Goal: Information Seeking & Learning: Learn about a topic

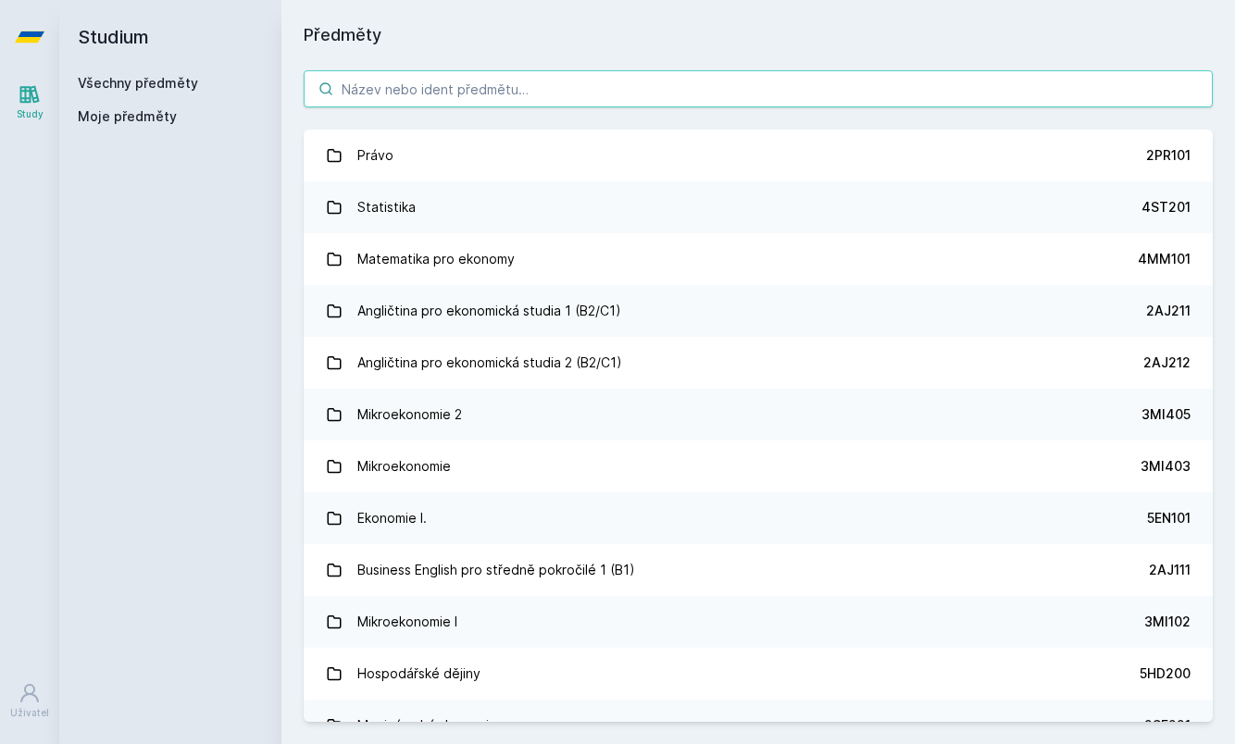
click at [432, 97] on input "search" at bounding box center [758, 88] width 909 height 37
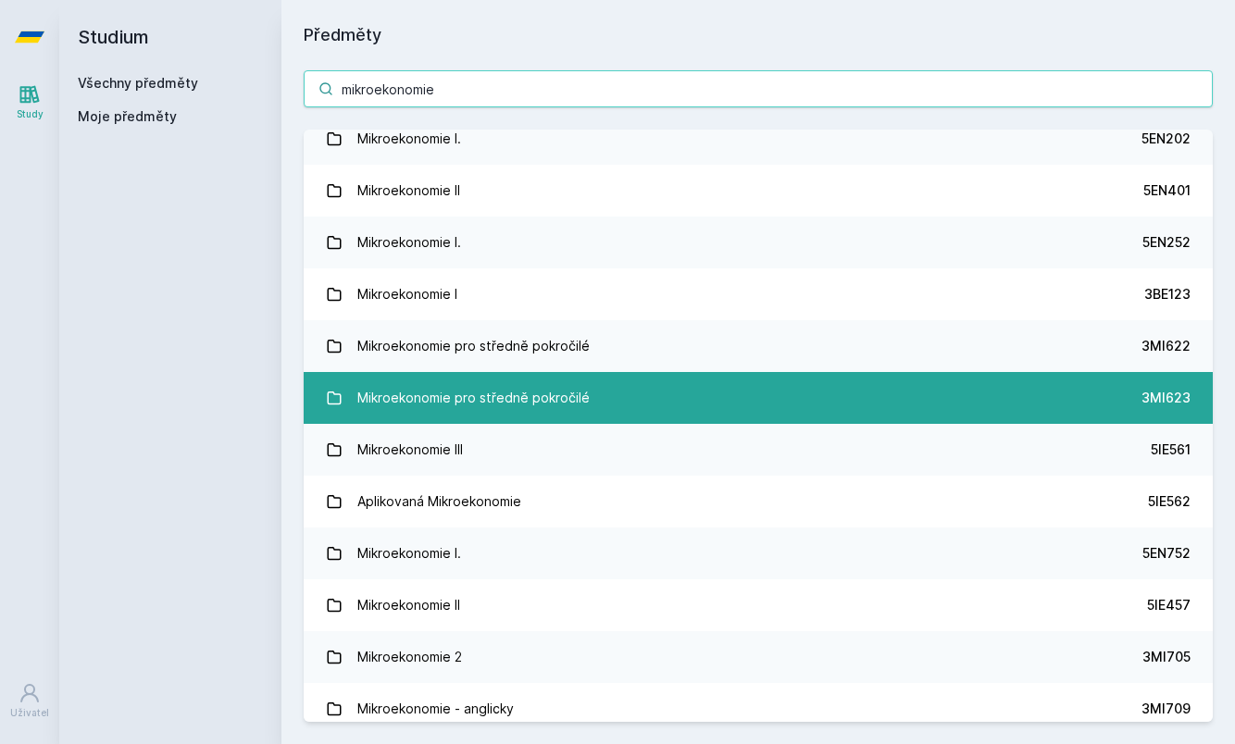
scroll to position [293, 0]
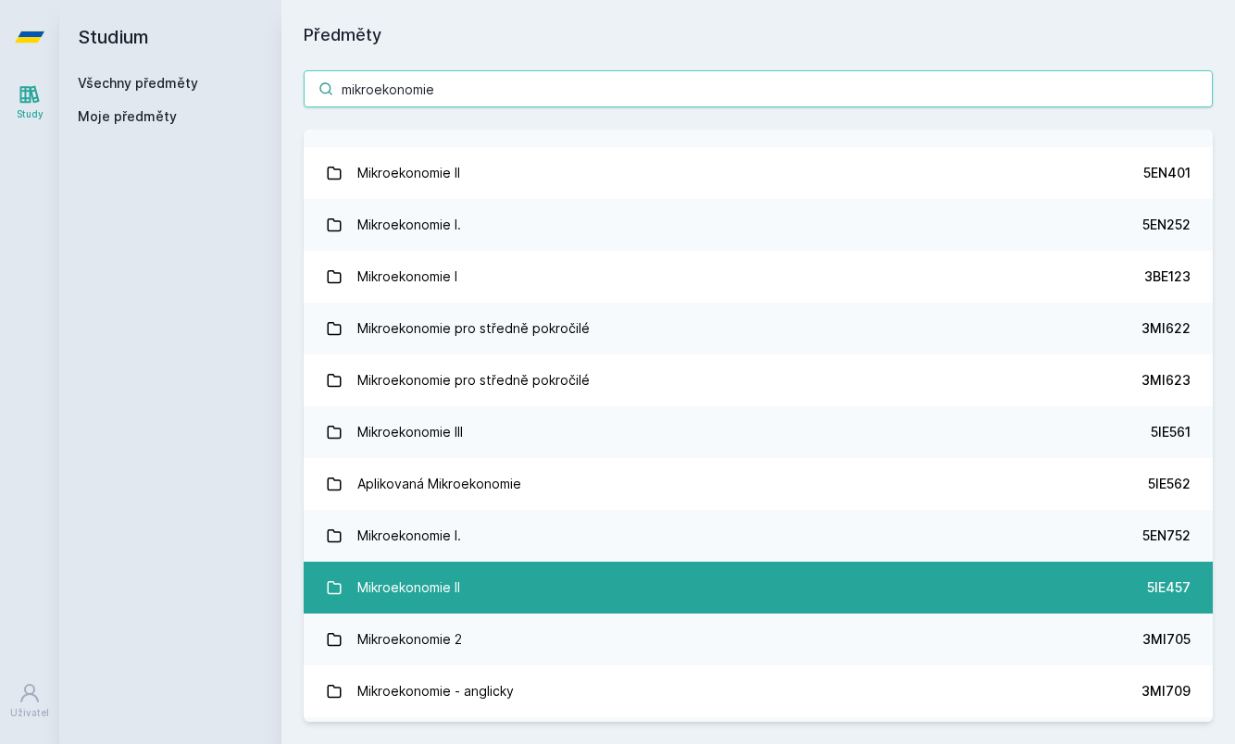
type input "mikroekonomie"
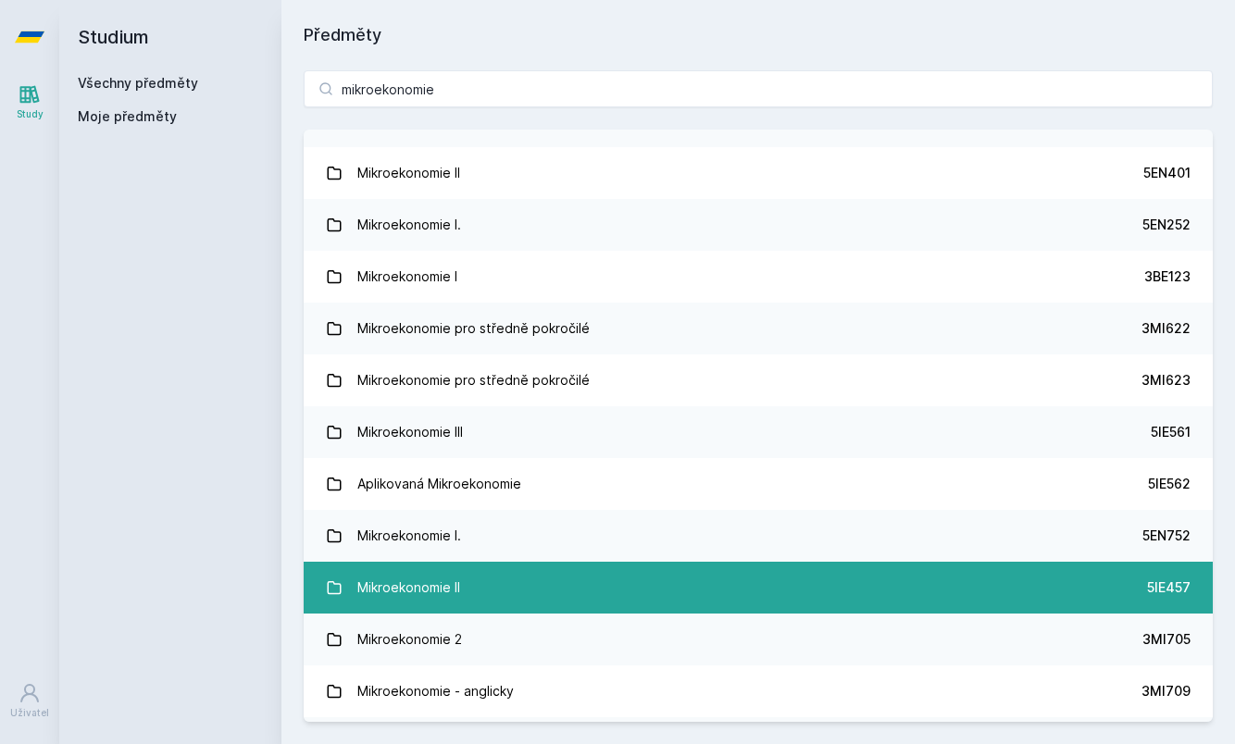
click at [641, 576] on link "Mikroekonomie II 5IE457" at bounding box center [758, 588] width 909 height 52
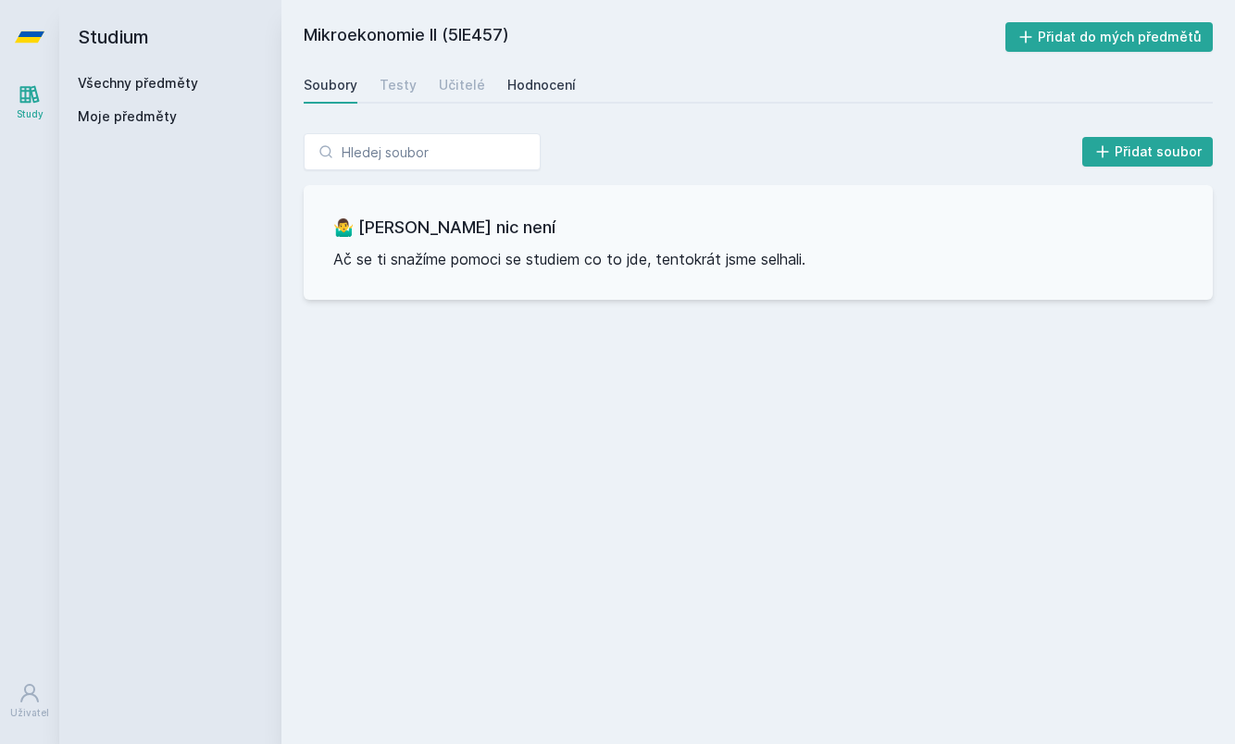
click at [542, 82] on div "Hodnocení" at bounding box center [541, 85] width 68 height 19
click at [475, 96] on link "Učitelé" at bounding box center [462, 85] width 46 height 37
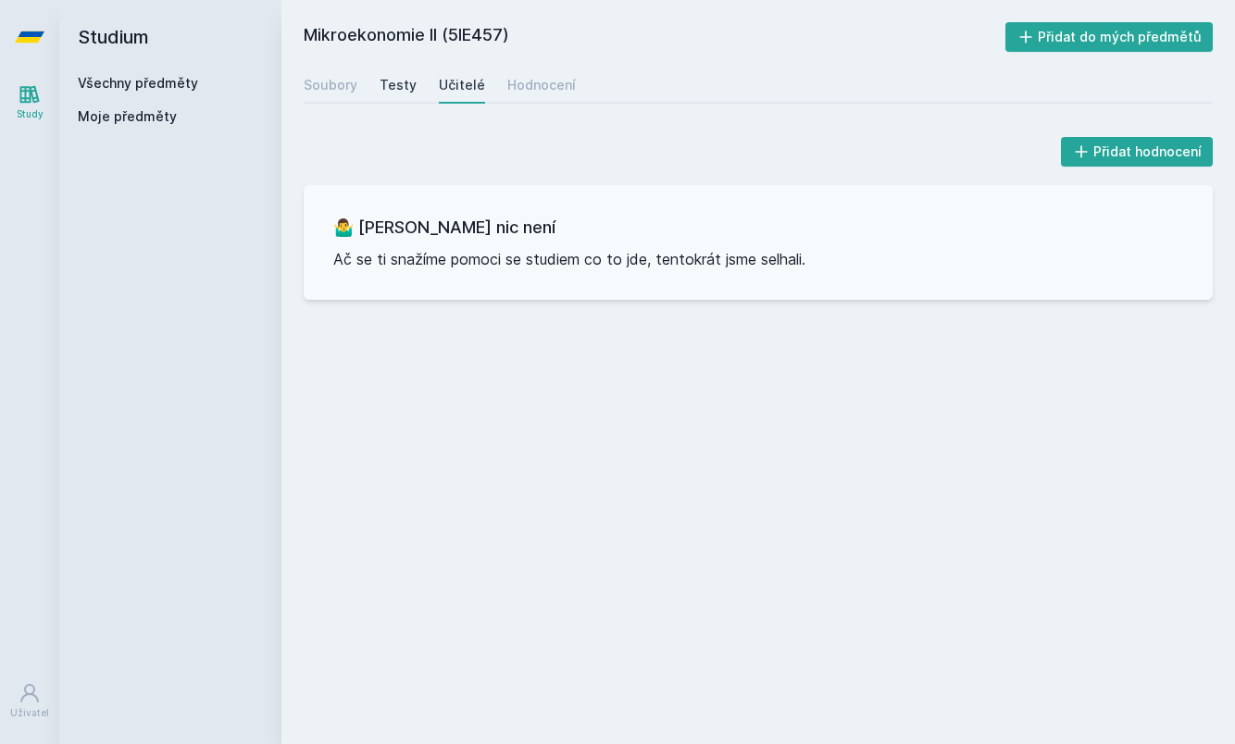
click at [392, 91] on div "Testy" at bounding box center [397, 85] width 37 height 19
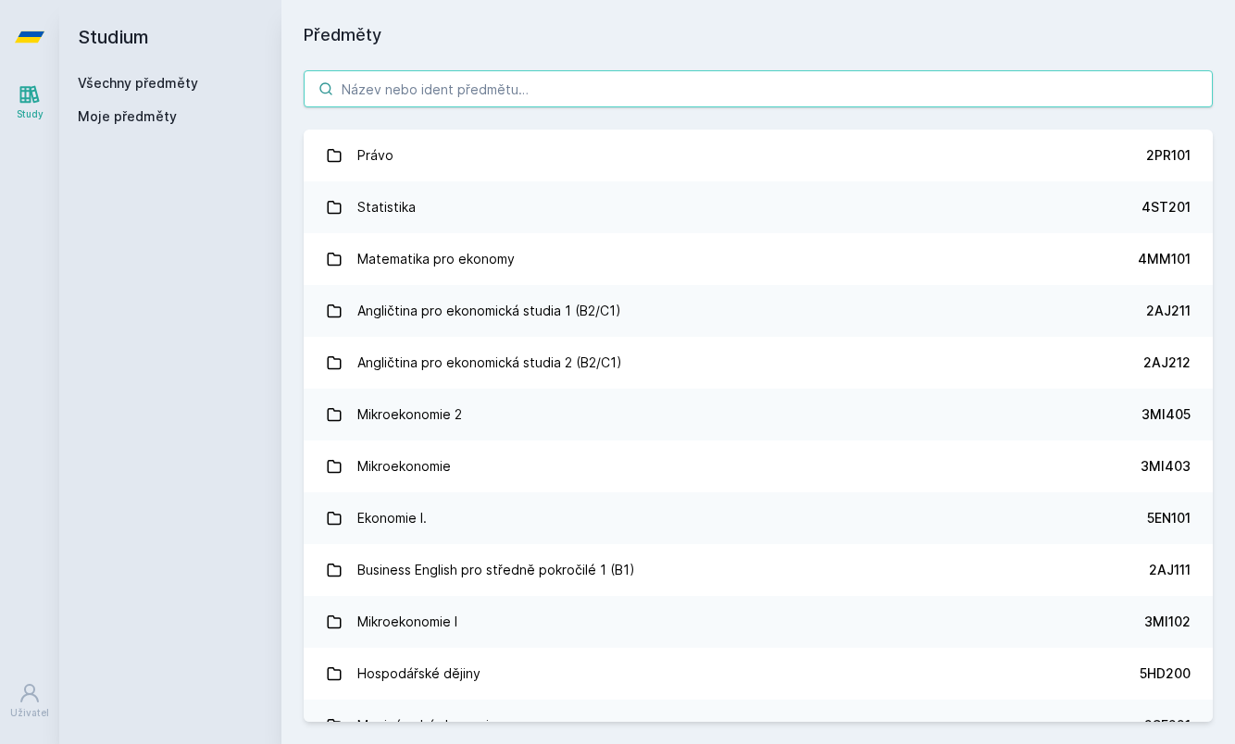
click at [429, 95] on input "search" at bounding box center [758, 88] width 909 height 37
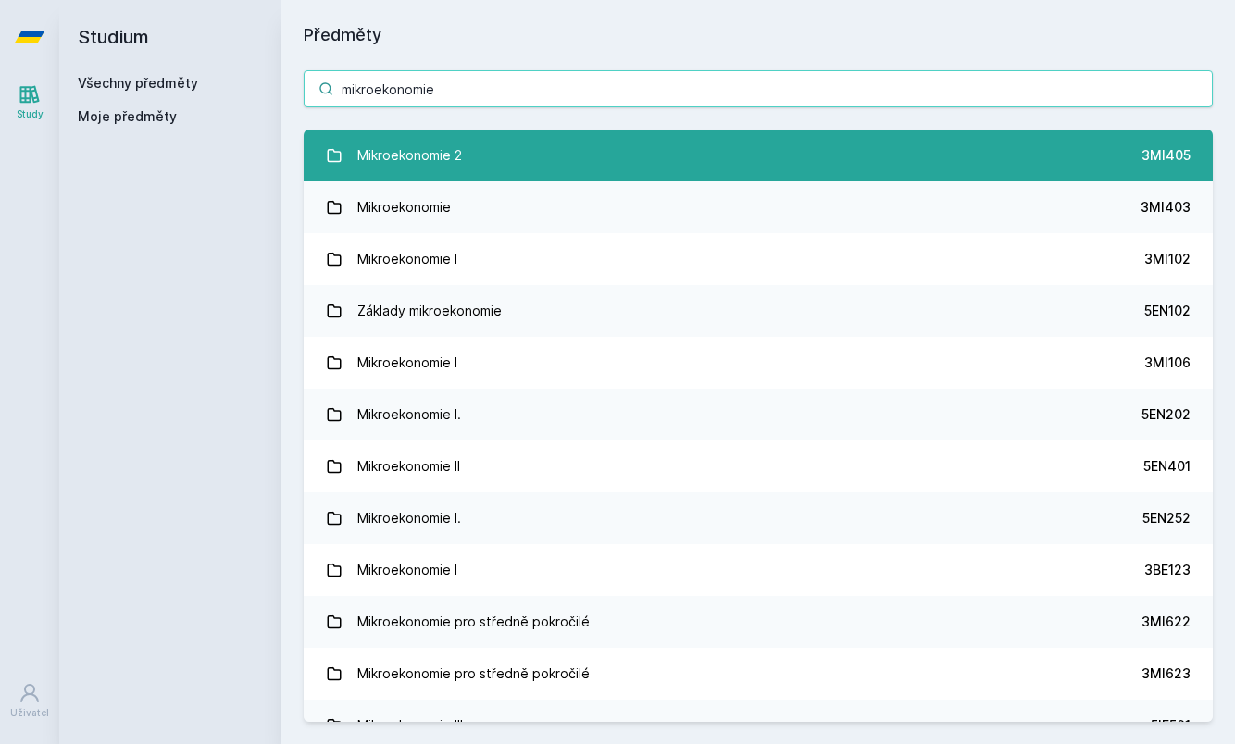
type input "mikroekonomie"
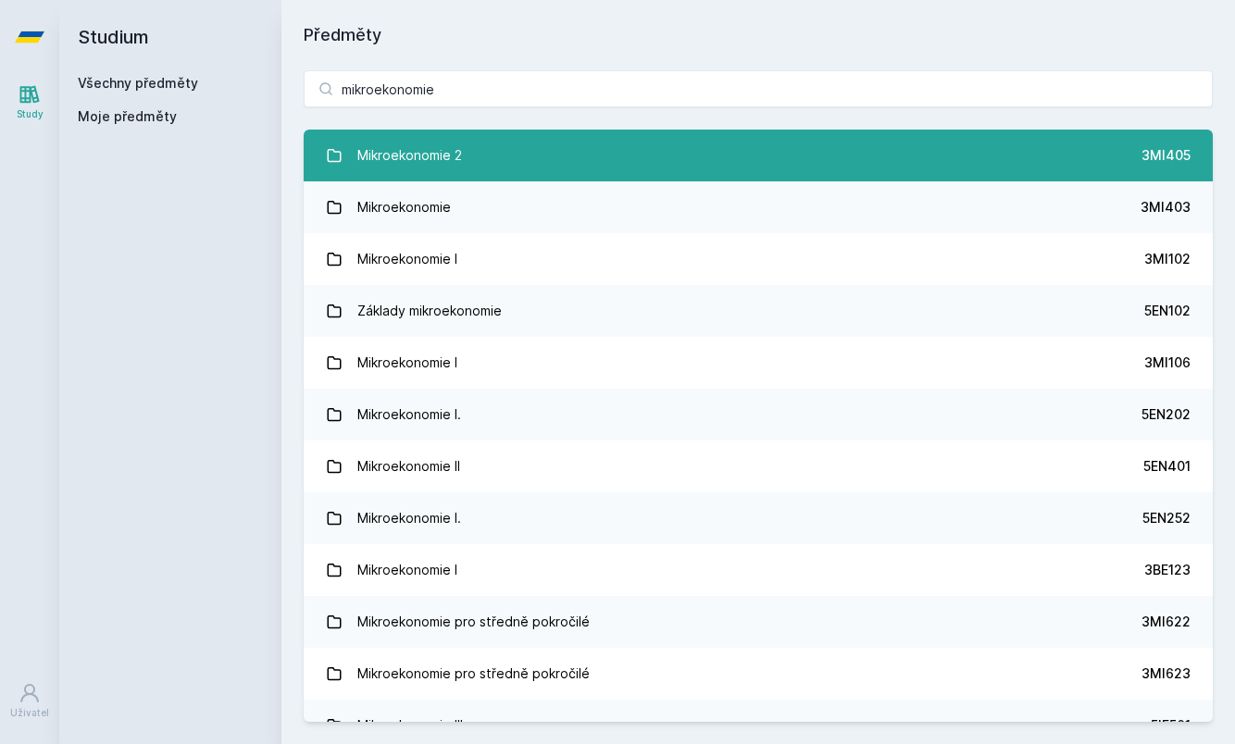
click at [650, 165] on link "Mikroekonomie 2 3MI405" at bounding box center [758, 156] width 909 height 52
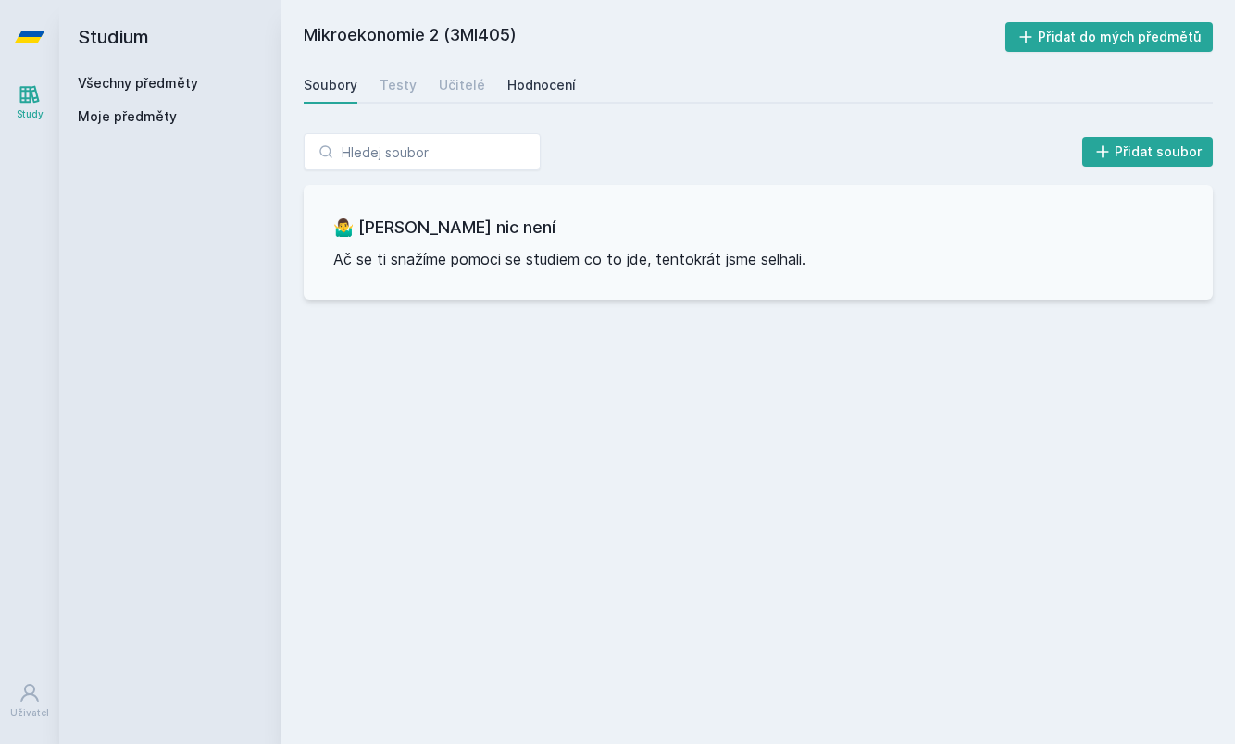
click at [549, 91] on div "Hodnocení" at bounding box center [541, 85] width 68 height 19
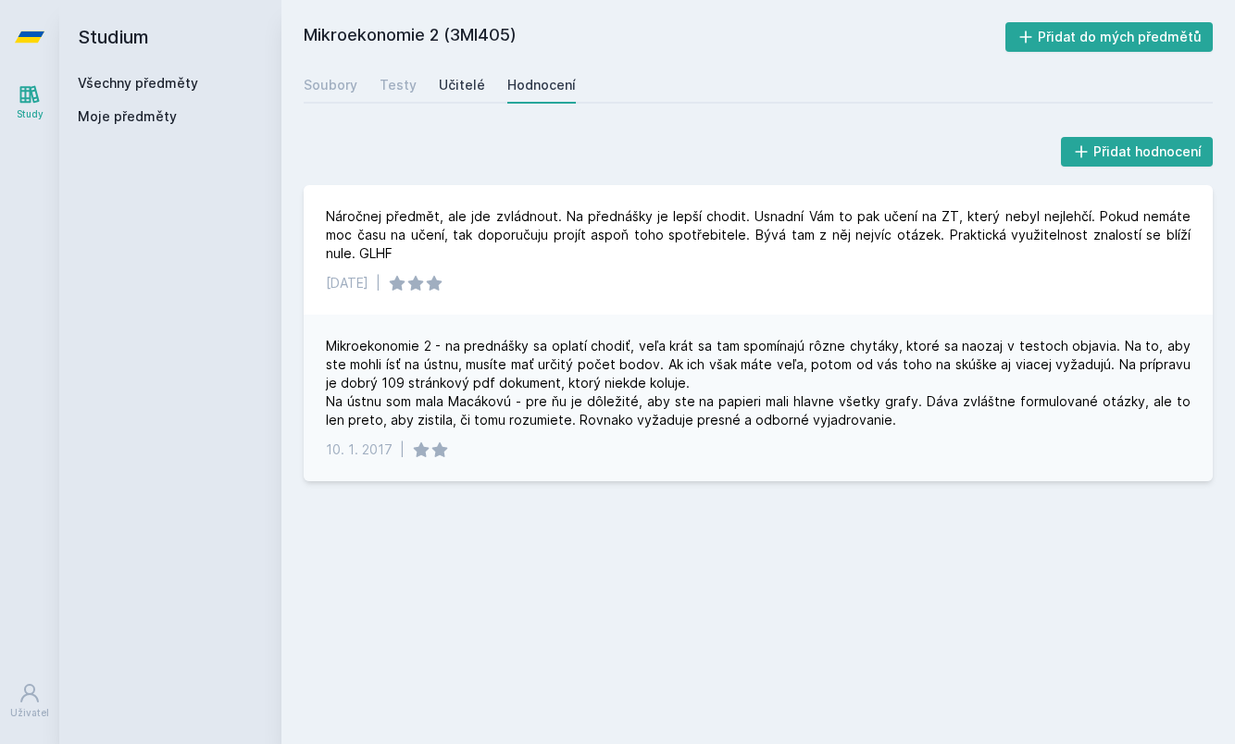
click at [446, 74] on link "Učitelé" at bounding box center [462, 85] width 46 height 37
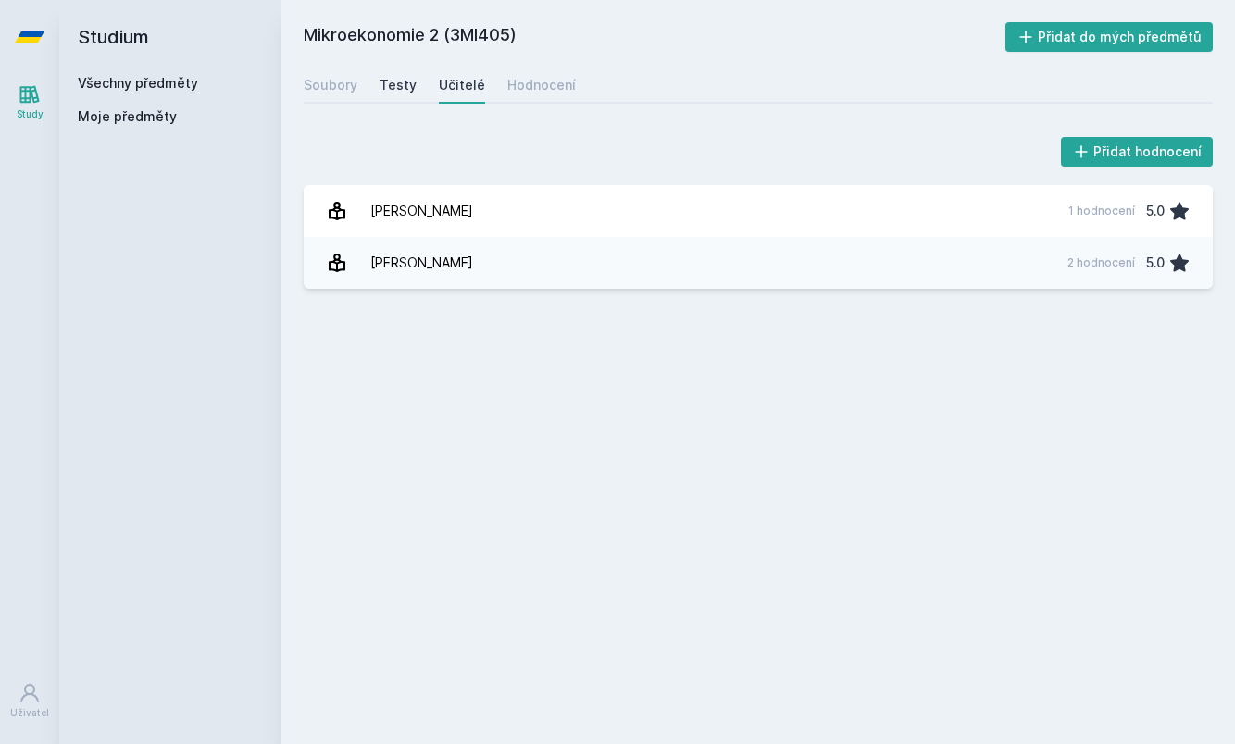
click at [404, 85] on div "Testy" at bounding box center [397, 85] width 37 height 19
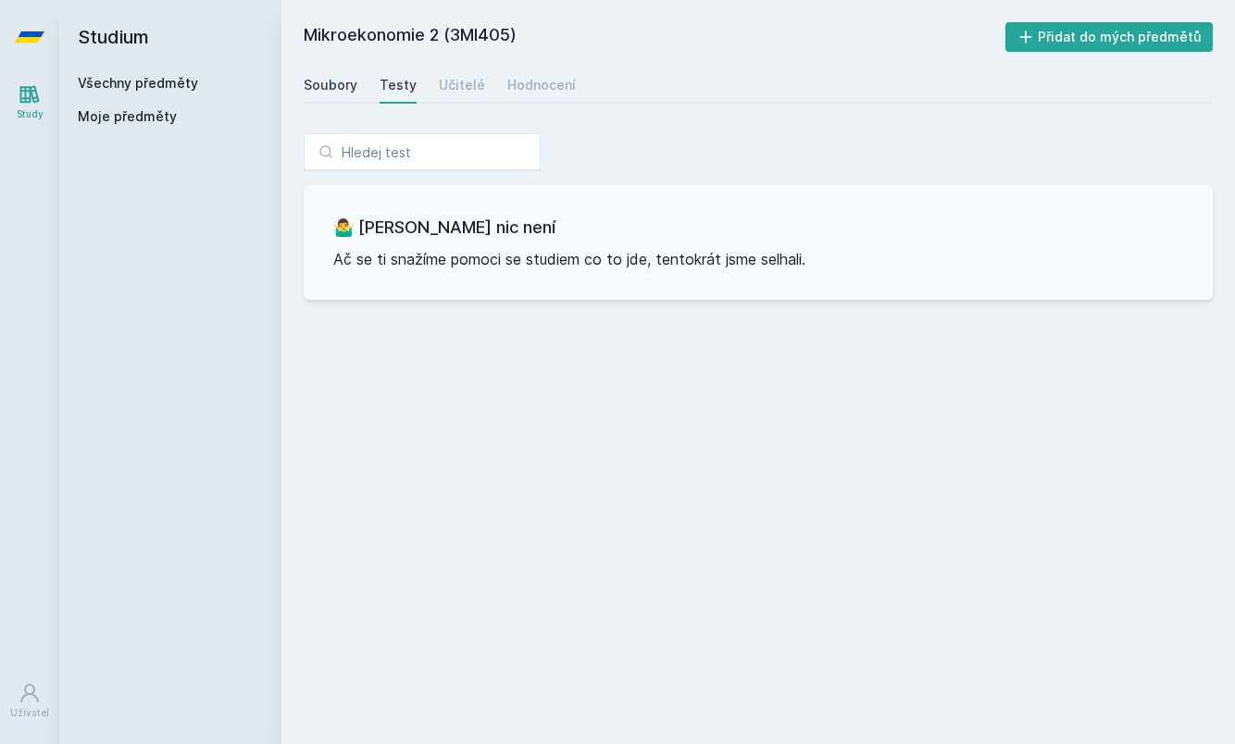
click at [343, 81] on div "Soubory" at bounding box center [331, 85] width 54 height 19
click at [520, 76] on div "Hodnocení" at bounding box center [541, 85] width 68 height 19
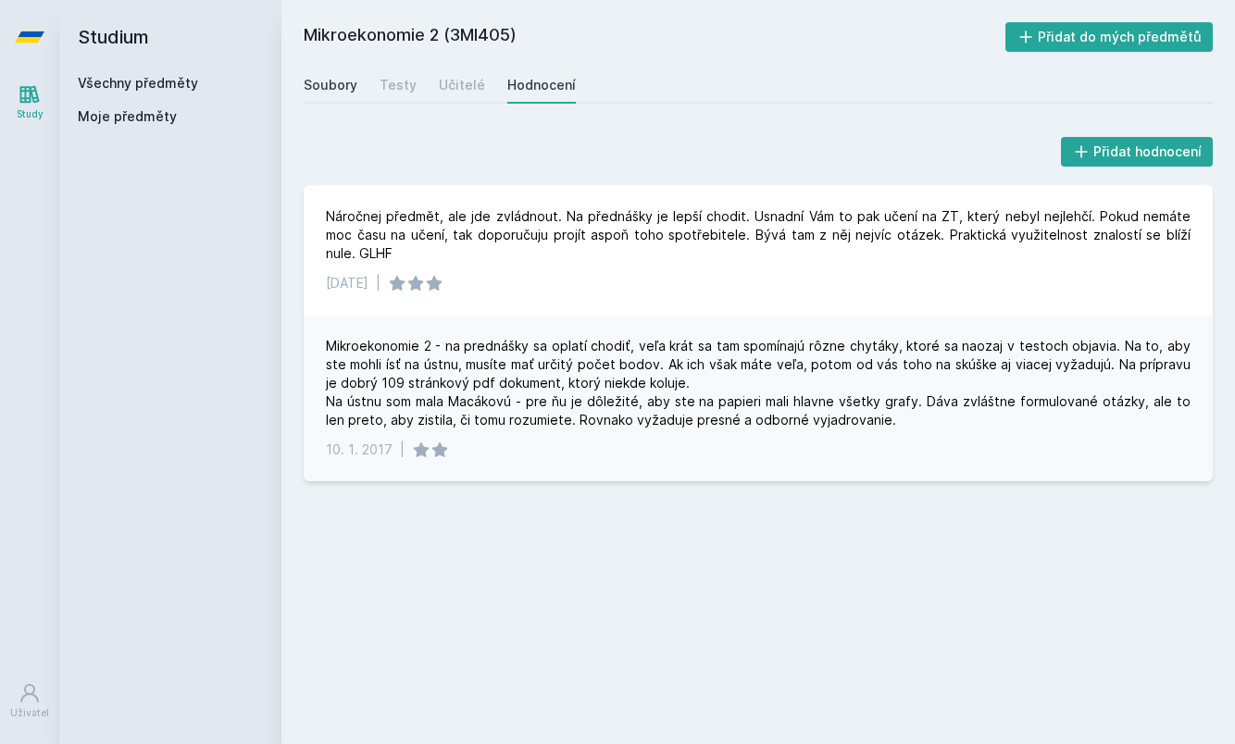
click at [336, 86] on div "Soubory" at bounding box center [331, 85] width 54 height 19
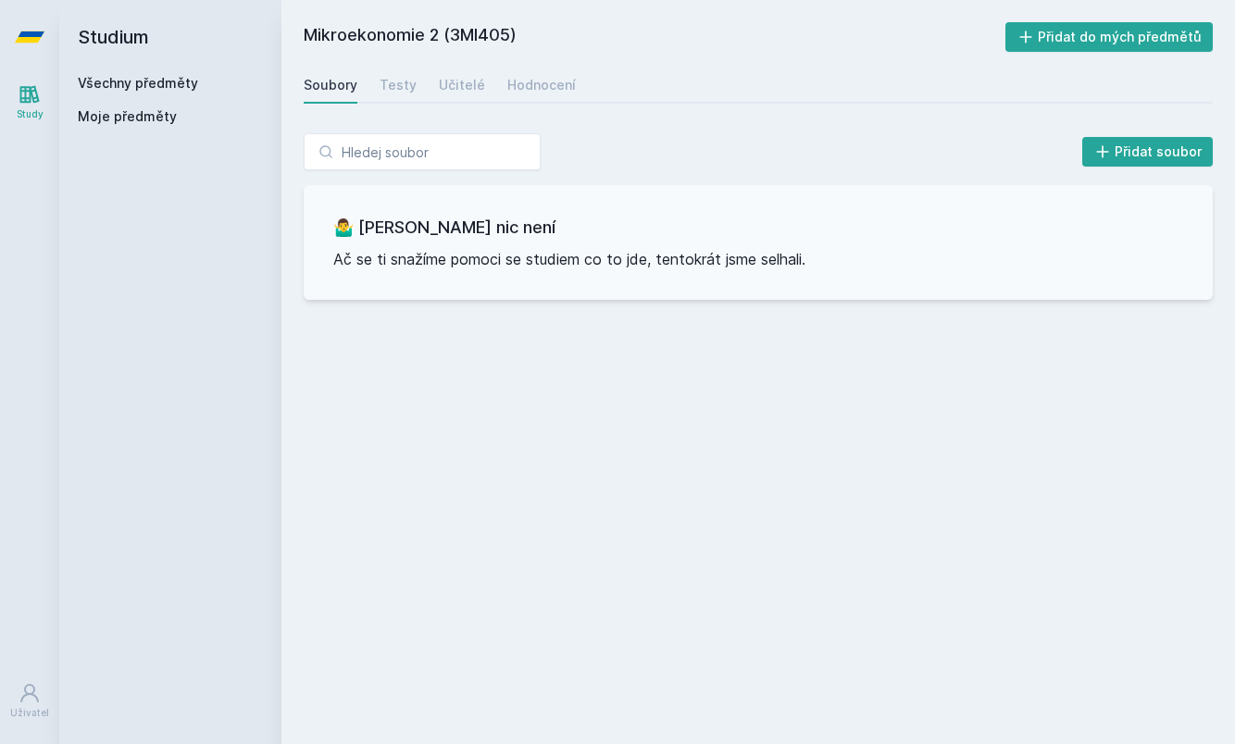
click at [171, 71] on h2 "Studium" at bounding box center [170, 37] width 185 height 74
click at [174, 76] on link "Všechny předměty" at bounding box center [138, 83] width 120 height 16
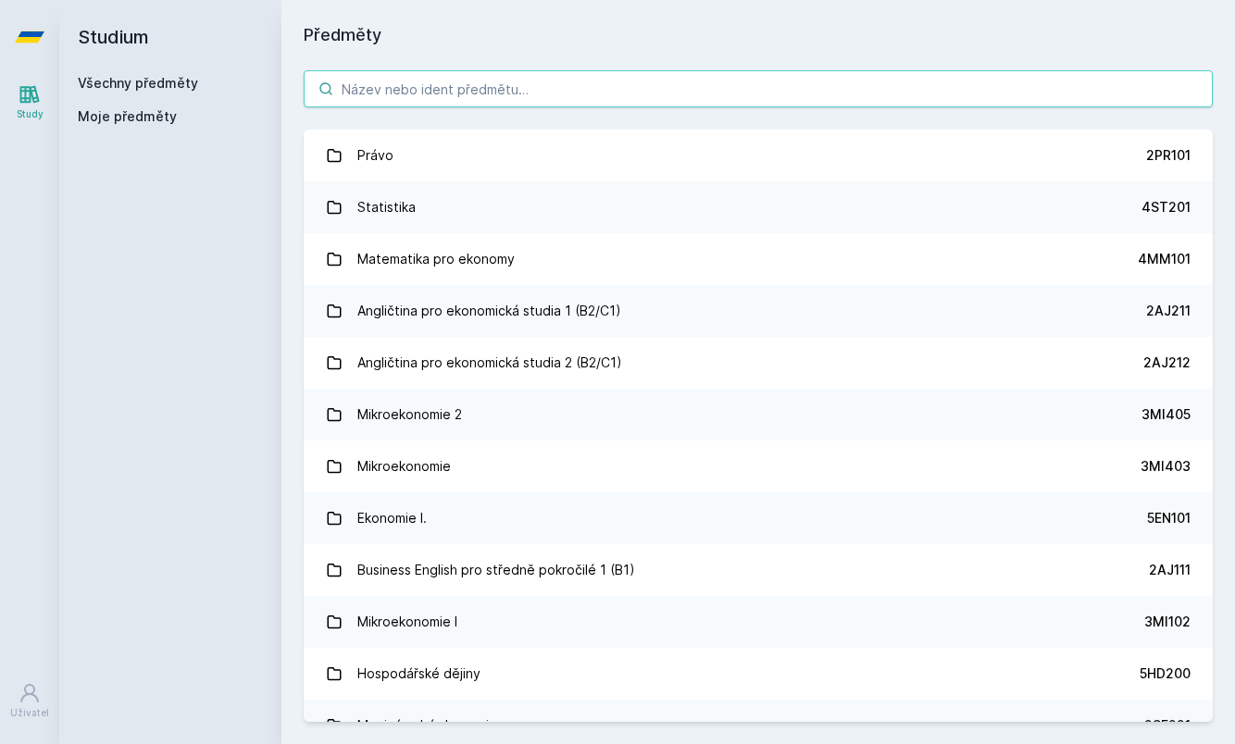
click at [472, 83] on input "search" at bounding box center [758, 88] width 909 height 37
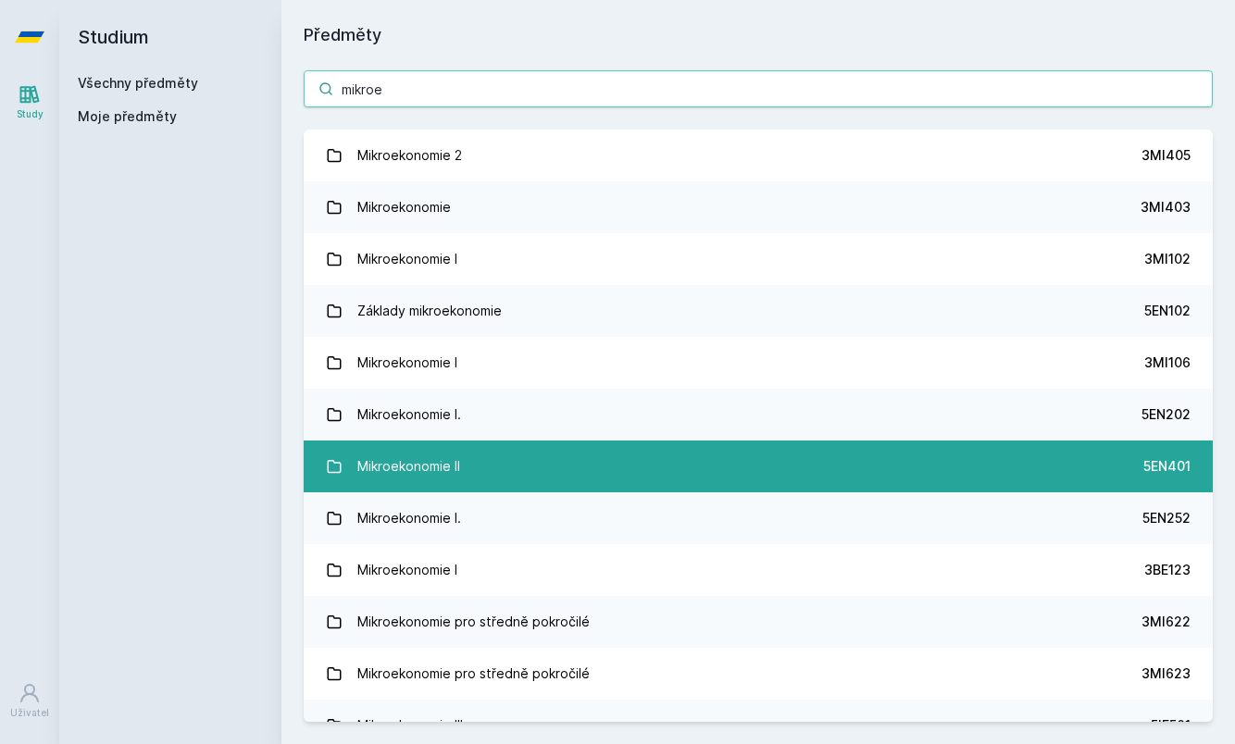
type input "mikroe"
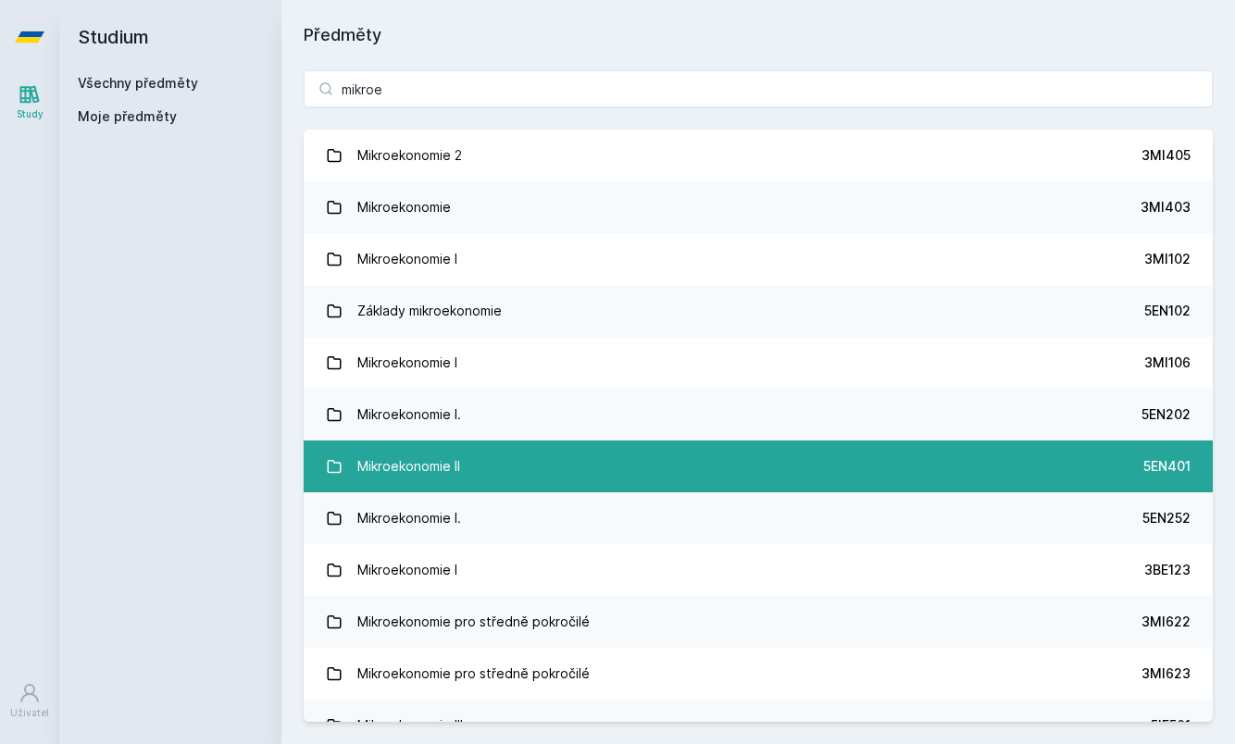
click at [348, 472] on link "Mikroekonomie II 5EN401" at bounding box center [758, 467] width 909 height 52
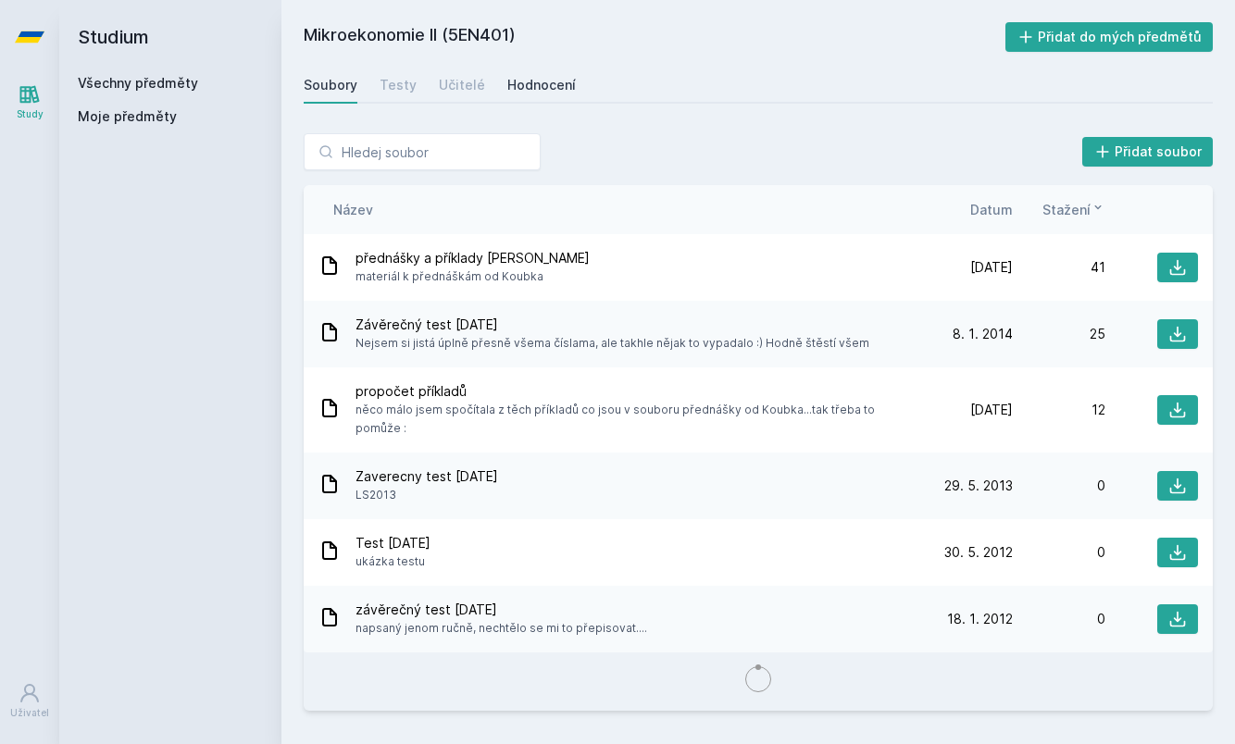
click at [541, 83] on div "Hodnocení" at bounding box center [541, 85] width 68 height 19
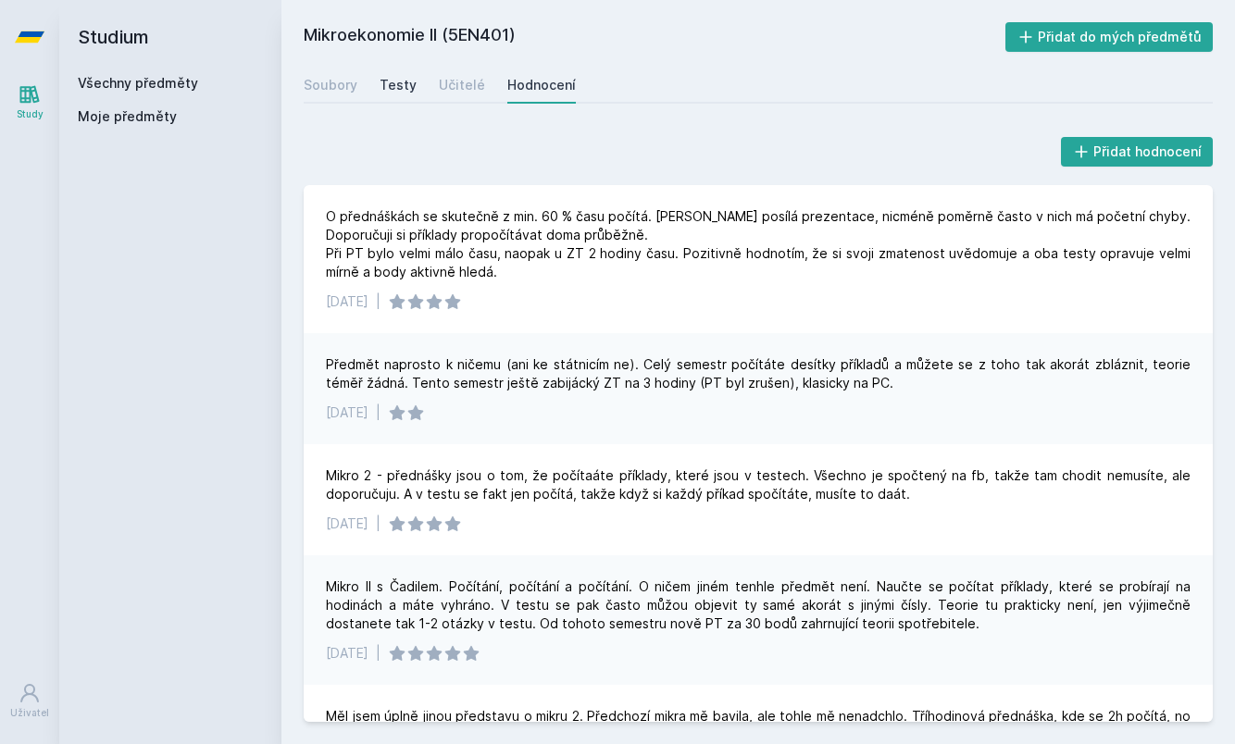
click at [402, 90] on div "Testy" at bounding box center [397, 85] width 37 height 19
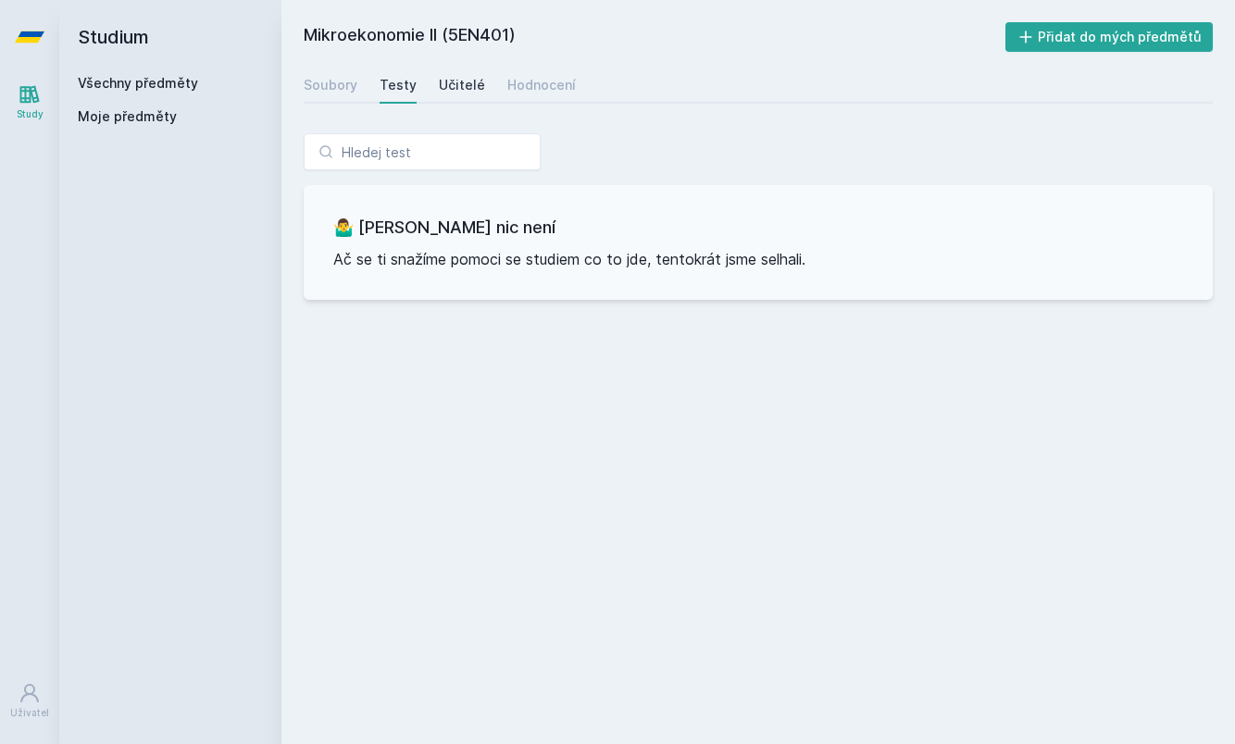
click at [457, 78] on div "Učitelé" at bounding box center [462, 85] width 46 height 19
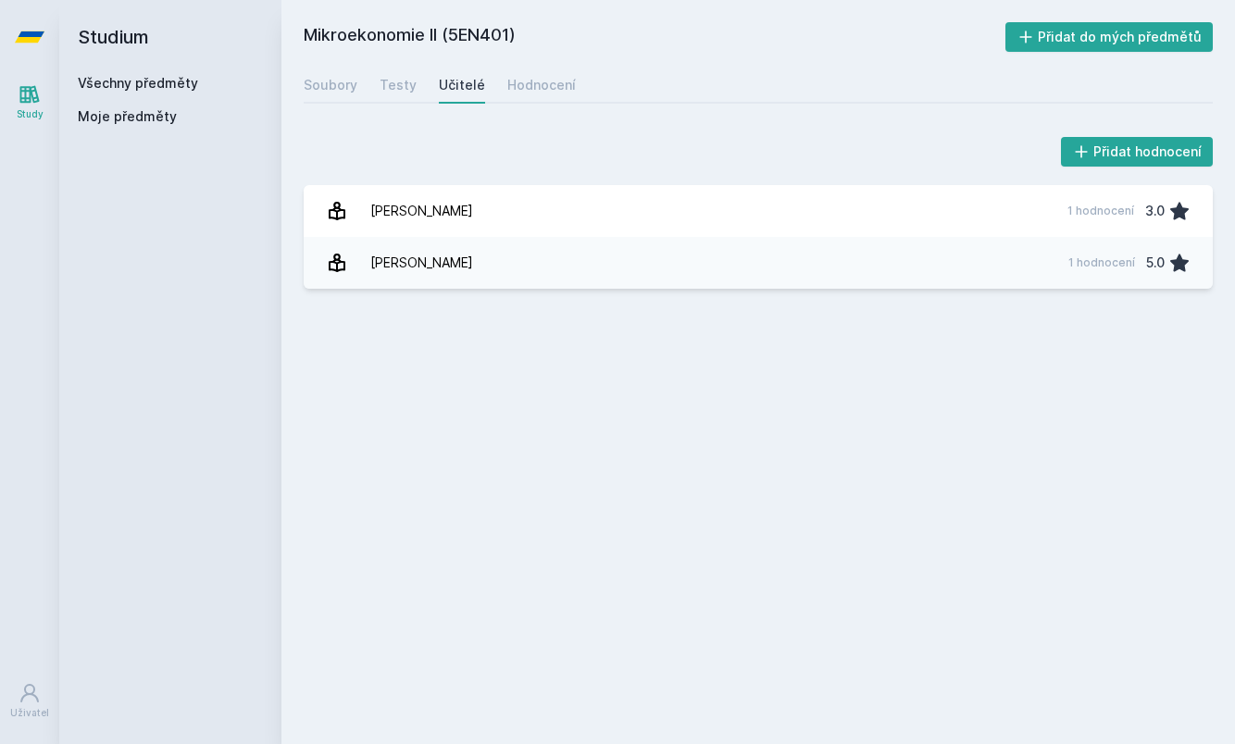
click at [297, 86] on div "Mikroekonomie II (5EN401) Přidat do mých předmětů [GEOGRAPHIC_DATA] Testy Učite…" at bounding box center [757, 372] width 953 height 744
click at [328, 87] on div "Soubory" at bounding box center [331, 85] width 54 height 19
